Goal: Task Accomplishment & Management: Manage account settings

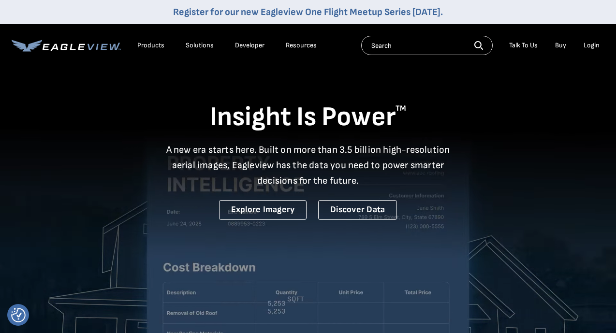
click at [594, 44] on div "Login" at bounding box center [592, 45] width 16 height 9
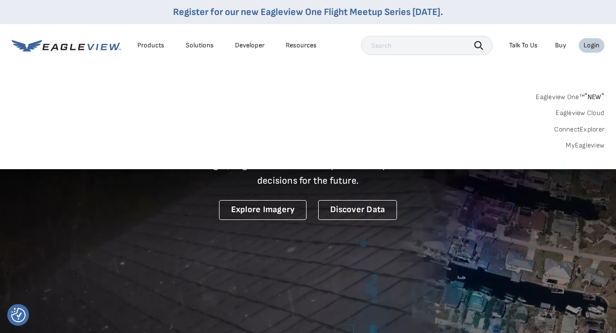
click at [580, 143] on link "MyEagleview" at bounding box center [585, 145] width 39 height 9
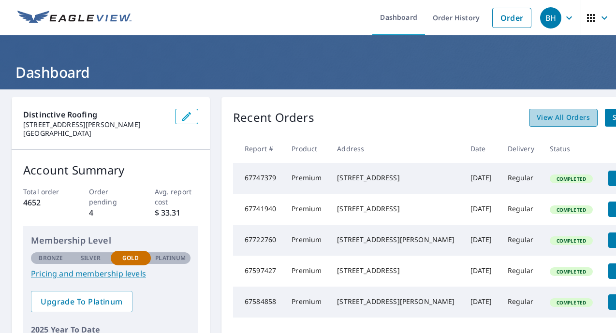
click at [547, 117] on span "View All Orders" at bounding box center [563, 118] width 53 height 12
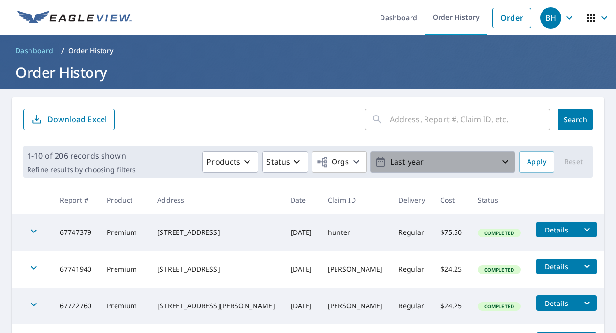
click at [417, 165] on p "Last year" at bounding box center [443, 162] width 113 height 17
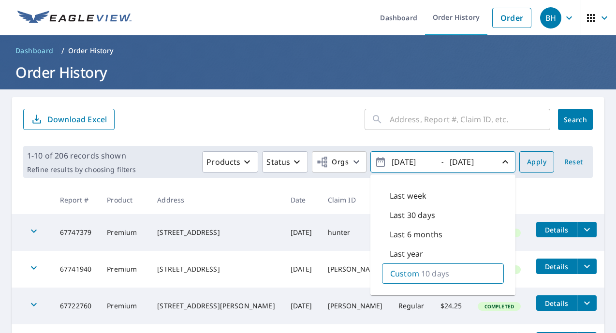
type input "[DATE]"
click at [541, 161] on span "Apply" at bounding box center [536, 162] width 19 height 12
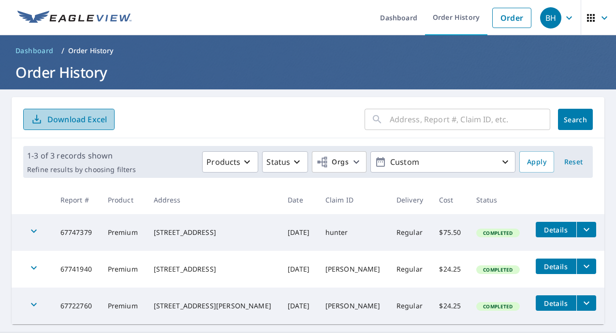
click at [80, 120] on p "Download Excel" at bounding box center [77, 119] width 60 height 11
